Goal: Complete application form

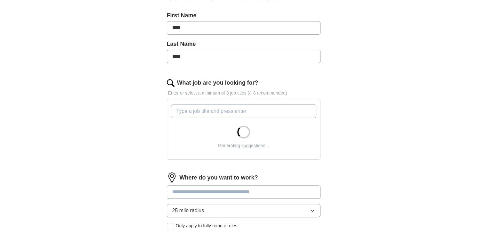
scroll to position [160, 0]
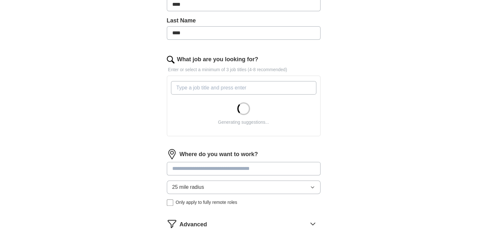
click at [210, 91] on input "What job are you looking for?" at bounding box center [243, 87] width 145 height 13
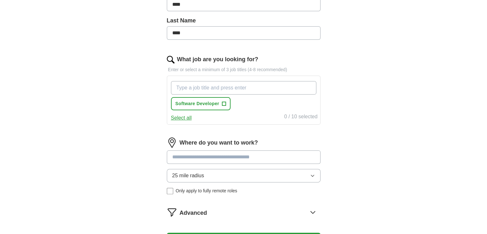
click at [216, 89] on input "What job are you looking for?" at bounding box center [243, 87] width 145 height 13
click at [226, 103] on button "Software Developer +" at bounding box center [201, 103] width 60 height 13
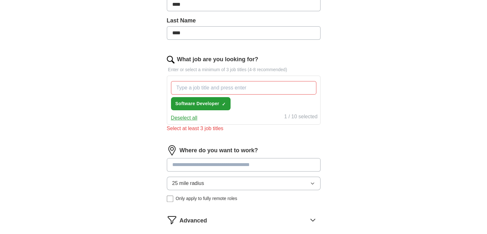
click at [190, 114] on button "Deselect all" at bounding box center [184, 118] width 27 height 8
click at [188, 117] on button "Select all" at bounding box center [181, 118] width 21 height 8
click at [188, 117] on button "Deselect all" at bounding box center [184, 118] width 27 height 8
click at [212, 115] on div "Select all 0 / 10 selected" at bounding box center [244, 117] width 148 height 9
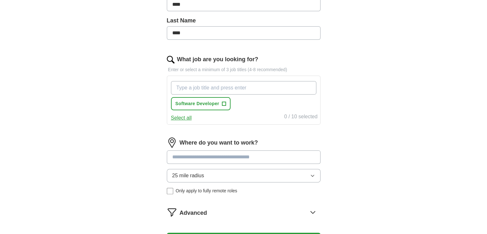
click at [206, 90] on input "What job are you looking for?" at bounding box center [243, 87] width 145 height 13
click at [184, 117] on button "Select all" at bounding box center [181, 118] width 21 height 8
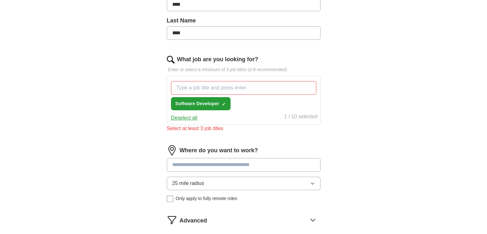
click at [184, 117] on button "Deselect all" at bounding box center [184, 118] width 27 height 8
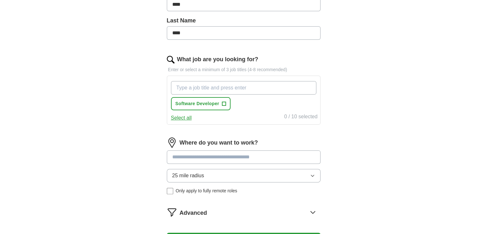
click at [228, 87] on input "What job are you looking for?" at bounding box center [243, 87] width 145 height 13
type input ".net FULL STACK"
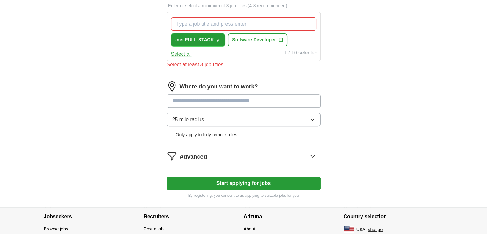
scroll to position [224, 0]
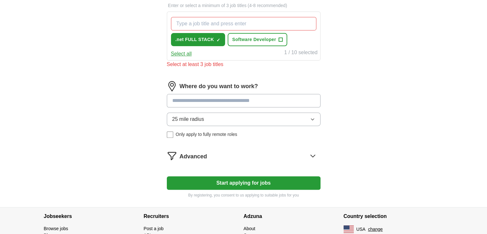
click at [247, 101] on input at bounding box center [244, 100] width 154 height 13
type input "*"
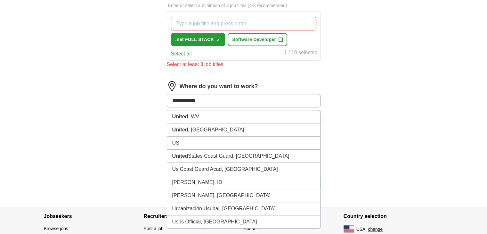
type input "**********"
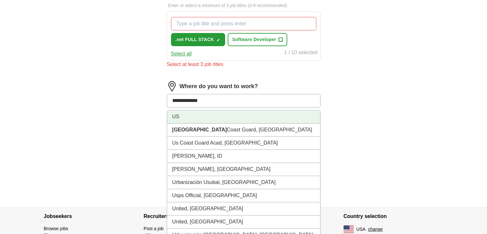
click at [225, 117] on li "US" at bounding box center [243, 116] width 153 height 13
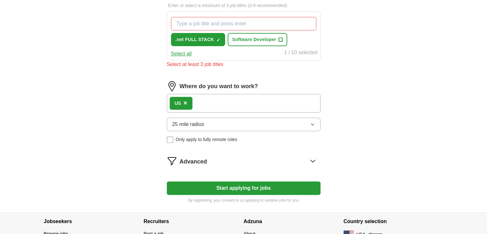
click at [223, 123] on button "25 mile radius" at bounding box center [244, 123] width 154 height 13
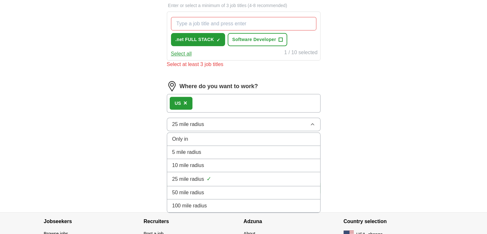
click at [216, 138] on div "Only in" at bounding box center [243, 139] width 143 height 8
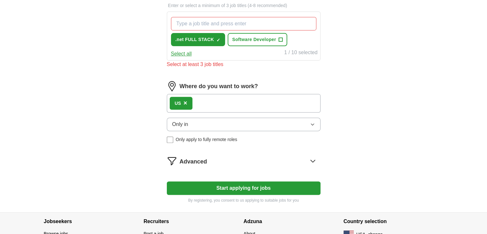
click at [219, 137] on span "Only apply to fully remote roles" at bounding box center [206, 139] width 61 height 7
click at [339, 133] on div "Let ApplyIQ do the hard work of searching and applying for jobs. Just tell us w…" at bounding box center [243, 21] width 205 height 381
click at [270, 184] on button "Start applying for jobs" at bounding box center [244, 187] width 154 height 13
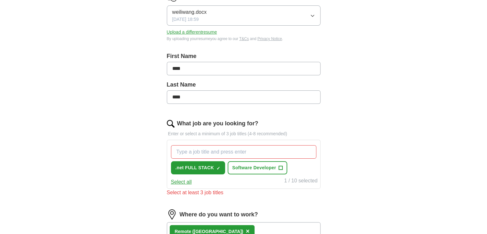
scroll to position [96, 0]
click at [279, 169] on span "+" at bounding box center [281, 167] width 4 height 5
click at [267, 155] on input "What job are you looking for?" at bounding box center [243, 151] width 145 height 13
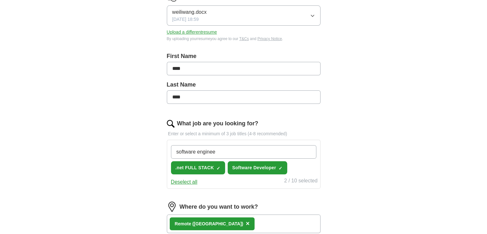
type input "software engineer"
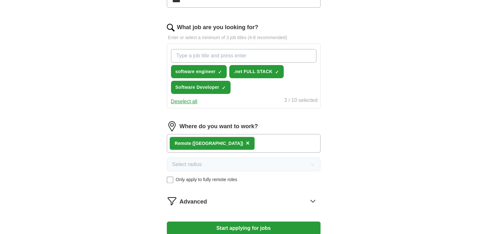
drag, startPoint x: 263, startPoint y: 150, endPoint x: 280, endPoint y: 105, distance: 47.7
drag, startPoint x: 280, startPoint y: 105, endPoint x: 85, endPoint y: 174, distance: 207.2
click at [83, 173] on div "ApplyIQ Let ApplyIQ do the hard work of searching and applying for jobs. Just t…" at bounding box center [244, 39] width 410 height 425
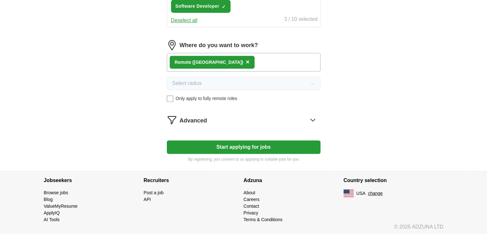
scroll to position [273, 0]
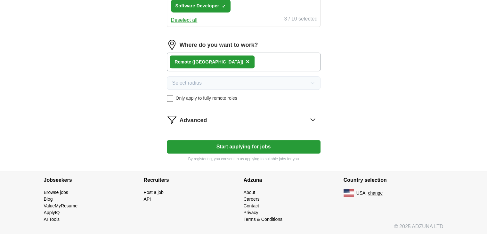
click at [215, 151] on button "Start applying for jobs" at bounding box center [244, 146] width 154 height 13
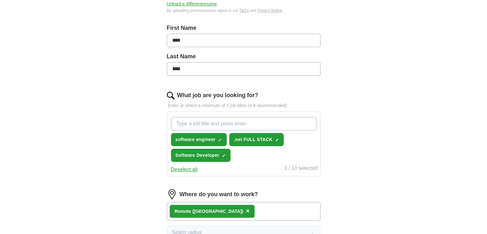
select select "**"
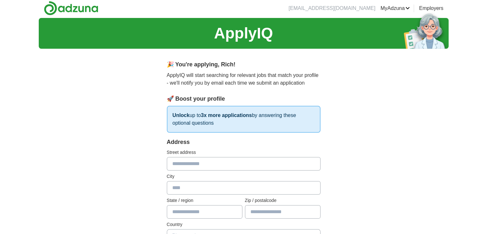
scroll to position [0, 0]
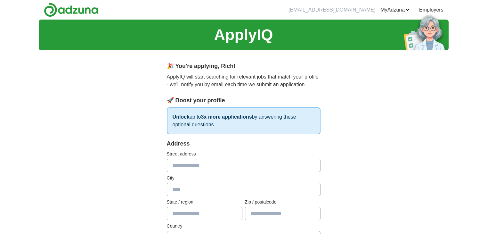
click at [196, 166] on input "text" at bounding box center [244, 164] width 154 height 13
type input "**********"
type input "*****"
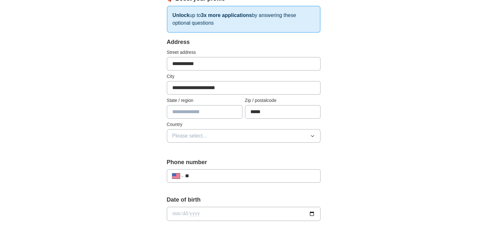
scroll to position [128, 0]
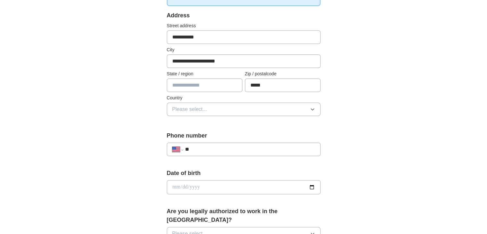
click at [197, 84] on input "text" at bounding box center [205, 84] width 76 height 13
type input "**"
click at [211, 112] on button "Please select..." at bounding box center [244, 108] width 154 height 13
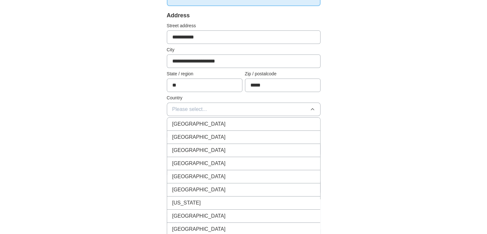
click at [204, 137] on div "[GEOGRAPHIC_DATA]" at bounding box center [243, 137] width 143 height 8
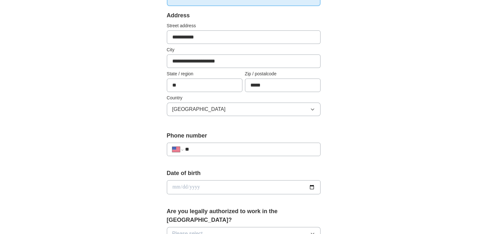
click at [335, 128] on div "**********" at bounding box center [243, 200] width 205 height 547
click at [230, 150] on input "**" at bounding box center [250, 149] width 130 height 8
click at [235, 149] on input "**" at bounding box center [250, 149] width 130 height 8
click at [16, 104] on div "**********" at bounding box center [243, 182] width 487 height 583
click at [199, 184] on input "date" at bounding box center [244, 187] width 154 height 14
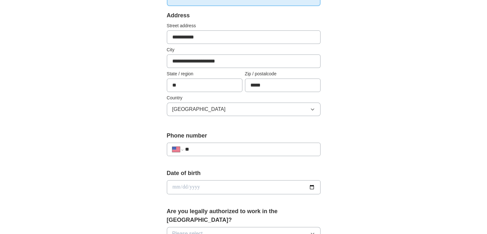
click at [202, 150] on input "**" at bounding box center [250, 149] width 130 height 8
paste input "**********"
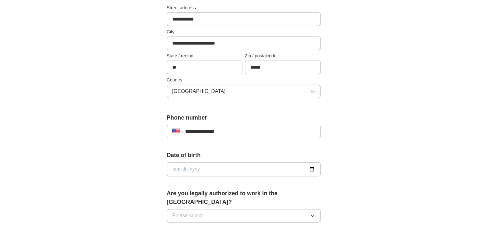
scroll to position [192, 0]
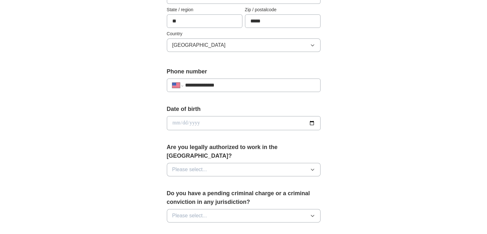
type input "**********"
click at [311, 123] on input "date" at bounding box center [244, 123] width 154 height 14
drag, startPoint x: 195, startPoint y: 117, endPoint x: 195, endPoint y: 123, distance: 5.8
click at [195, 119] on input "date" at bounding box center [244, 123] width 154 height 14
click at [196, 123] on input "date" at bounding box center [244, 123] width 154 height 14
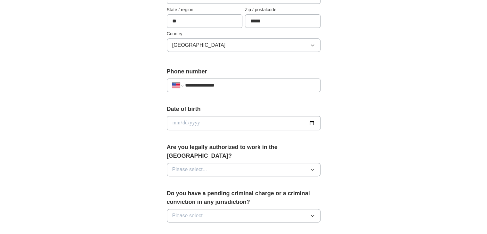
click at [204, 118] on input "date" at bounding box center [244, 123] width 154 height 14
click at [175, 121] on input "date" at bounding box center [244, 123] width 154 height 14
type input "**********"
click at [209, 163] on button "Please select..." at bounding box center [244, 169] width 154 height 13
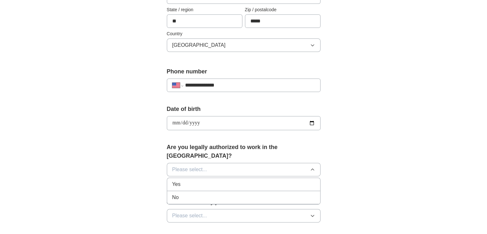
click at [197, 180] on div "Yes" at bounding box center [243, 184] width 143 height 8
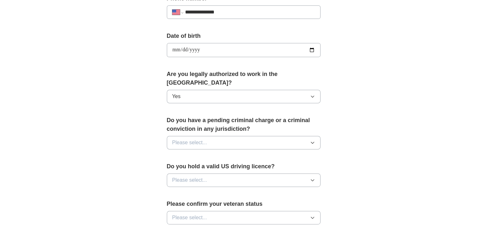
scroll to position [288, 0]
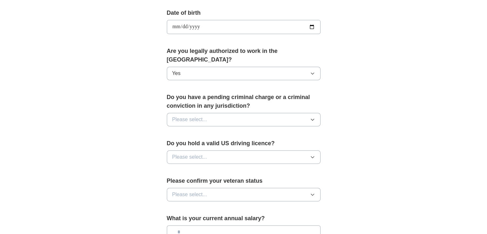
click at [230, 113] on button "Please select..." at bounding box center [244, 119] width 154 height 13
click at [210, 141] on li "No" at bounding box center [243, 147] width 153 height 13
click at [209, 150] on button "Please select..." at bounding box center [244, 156] width 154 height 13
click at [198, 166] on li "Yes" at bounding box center [243, 171] width 153 height 13
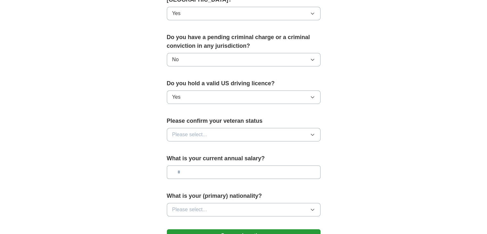
scroll to position [352, 0]
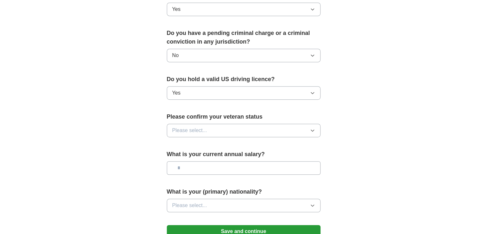
click at [203, 126] on button "Please select..." at bounding box center [244, 130] width 154 height 13
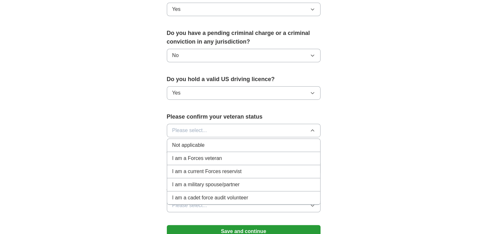
click at [228, 140] on li "Not applicable" at bounding box center [243, 145] width 153 height 13
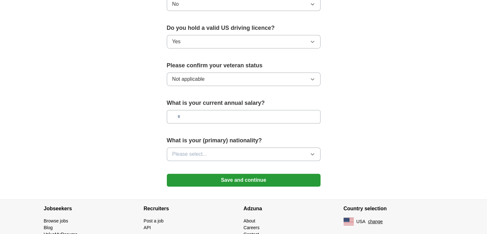
scroll to position [416, 0]
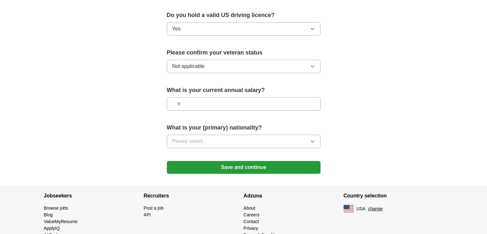
click at [227, 97] on input "text" at bounding box center [244, 103] width 154 height 13
click at [218, 60] on button "Not applicable" at bounding box center [244, 66] width 154 height 13
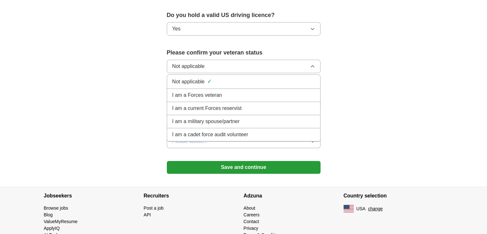
click at [201, 131] on span "I am a cadet force audit volunteer" at bounding box center [210, 135] width 76 height 8
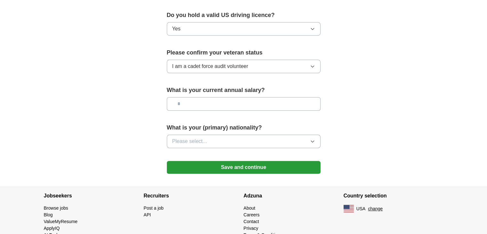
click at [210, 97] on input "text" at bounding box center [244, 103] width 154 height 13
type input "********"
click at [218, 62] on span "I am a cadet force audit volunteer" at bounding box center [210, 66] width 76 height 8
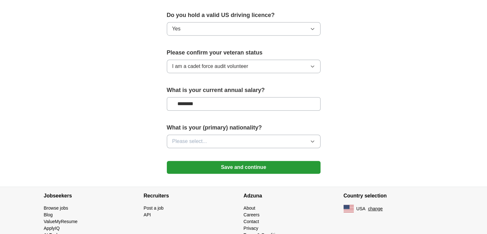
click at [216, 134] on button "Please select..." at bounding box center [244, 140] width 154 height 13
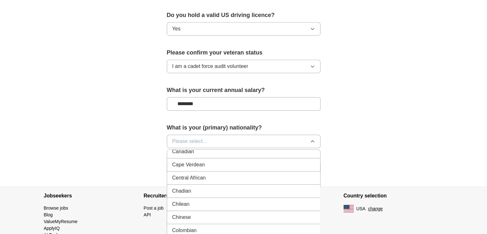
scroll to position [448, 0]
click at [207, 216] on div "Chinese" at bounding box center [243, 220] width 143 height 8
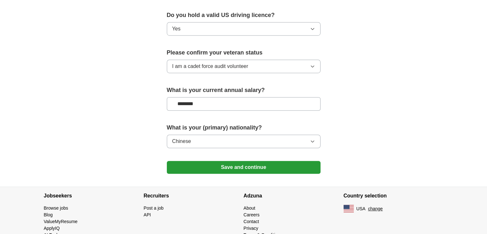
click at [228, 161] on button "Save and continue" at bounding box center [244, 167] width 154 height 13
